Goal: Task Accomplishment & Management: Complete application form

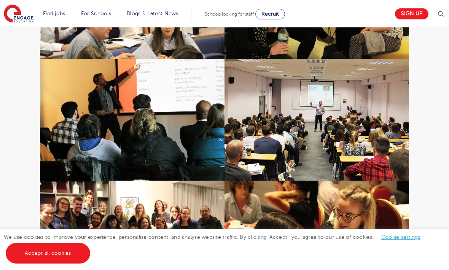
scroll to position [579, 0]
